Goal: Information Seeking & Learning: Learn about a topic

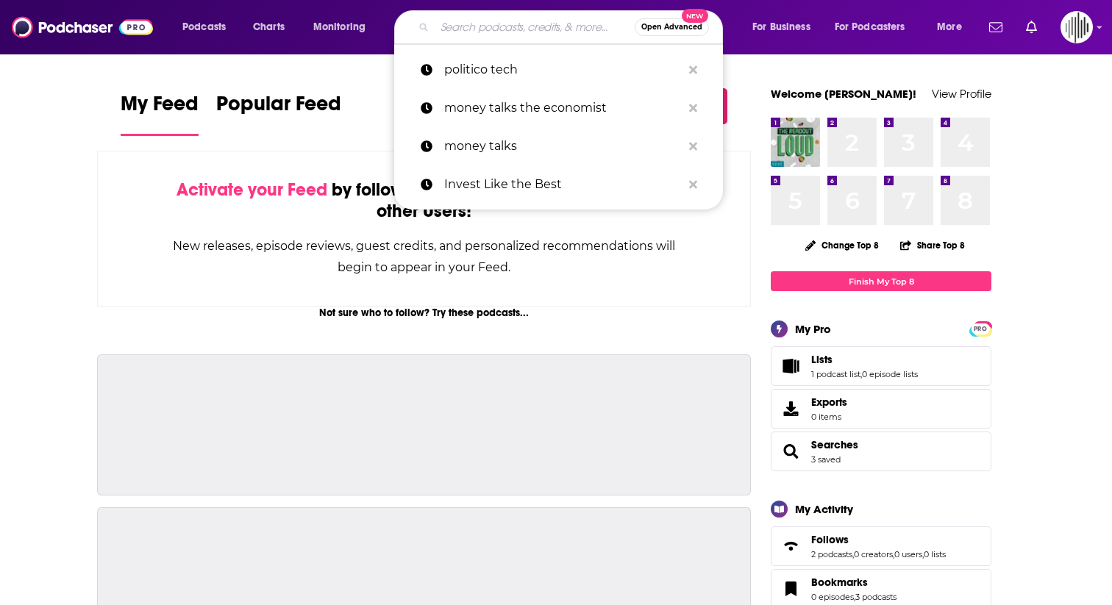
click at [537, 33] on input "Search podcasts, credits, & more..." at bounding box center [535, 27] width 200 height 24
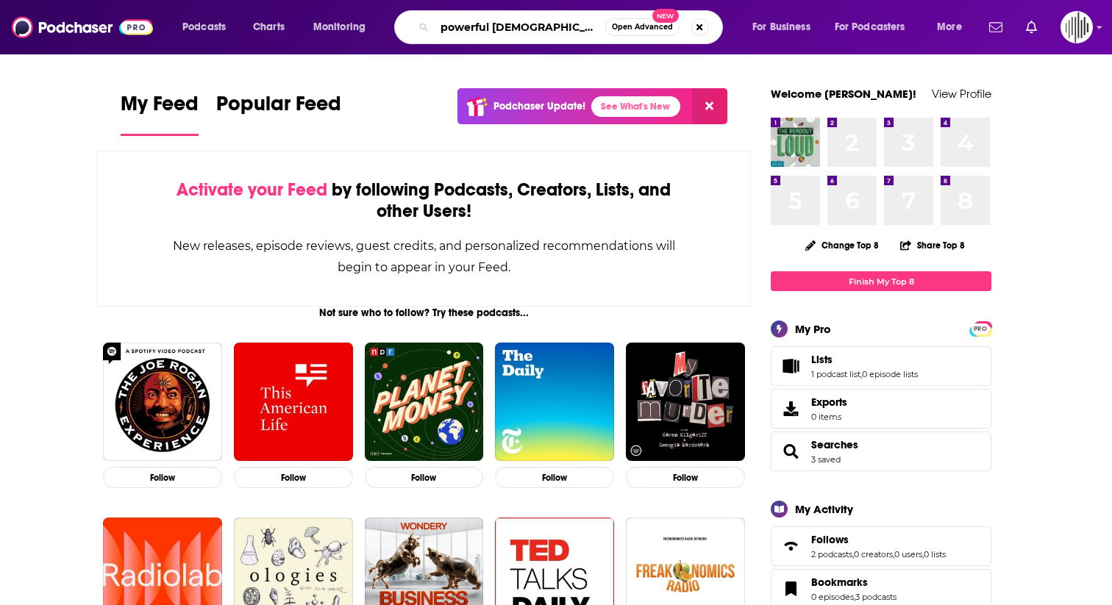
type input "powerful [DEMOGRAPHIC_DATA]"
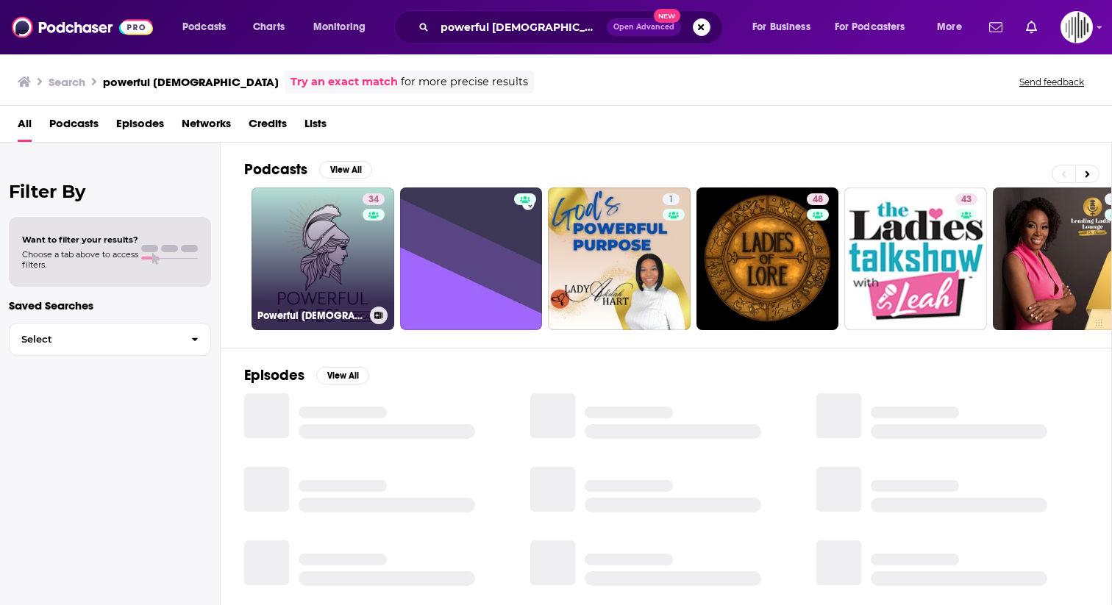
click at [300, 258] on link "34 Powerful [DEMOGRAPHIC_DATA]® Podcast" at bounding box center [323, 259] width 143 height 143
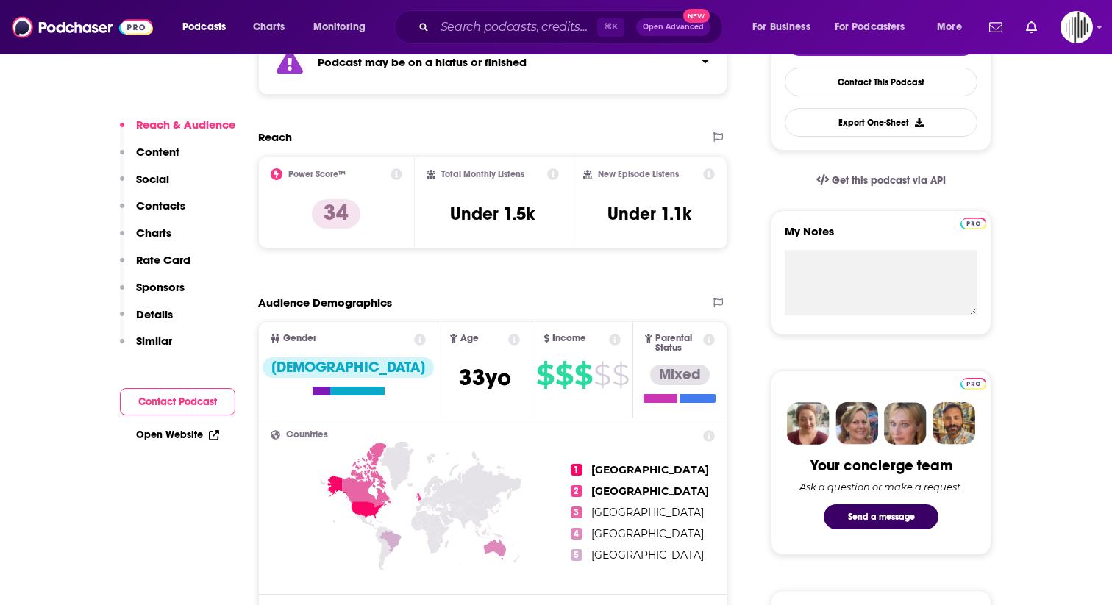
scroll to position [409, 0]
